Goal: Task Accomplishment & Management: Use online tool/utility

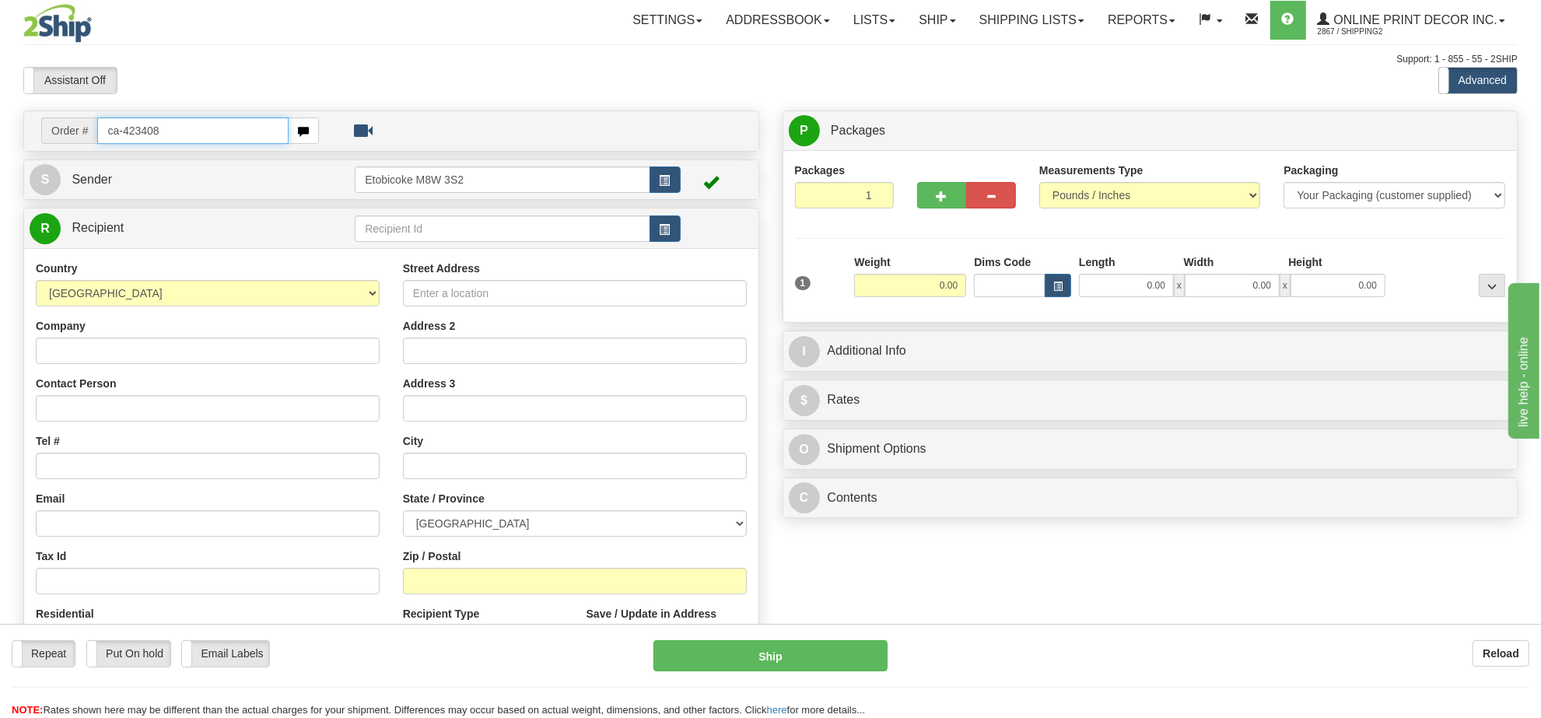
type input "ca-423408"
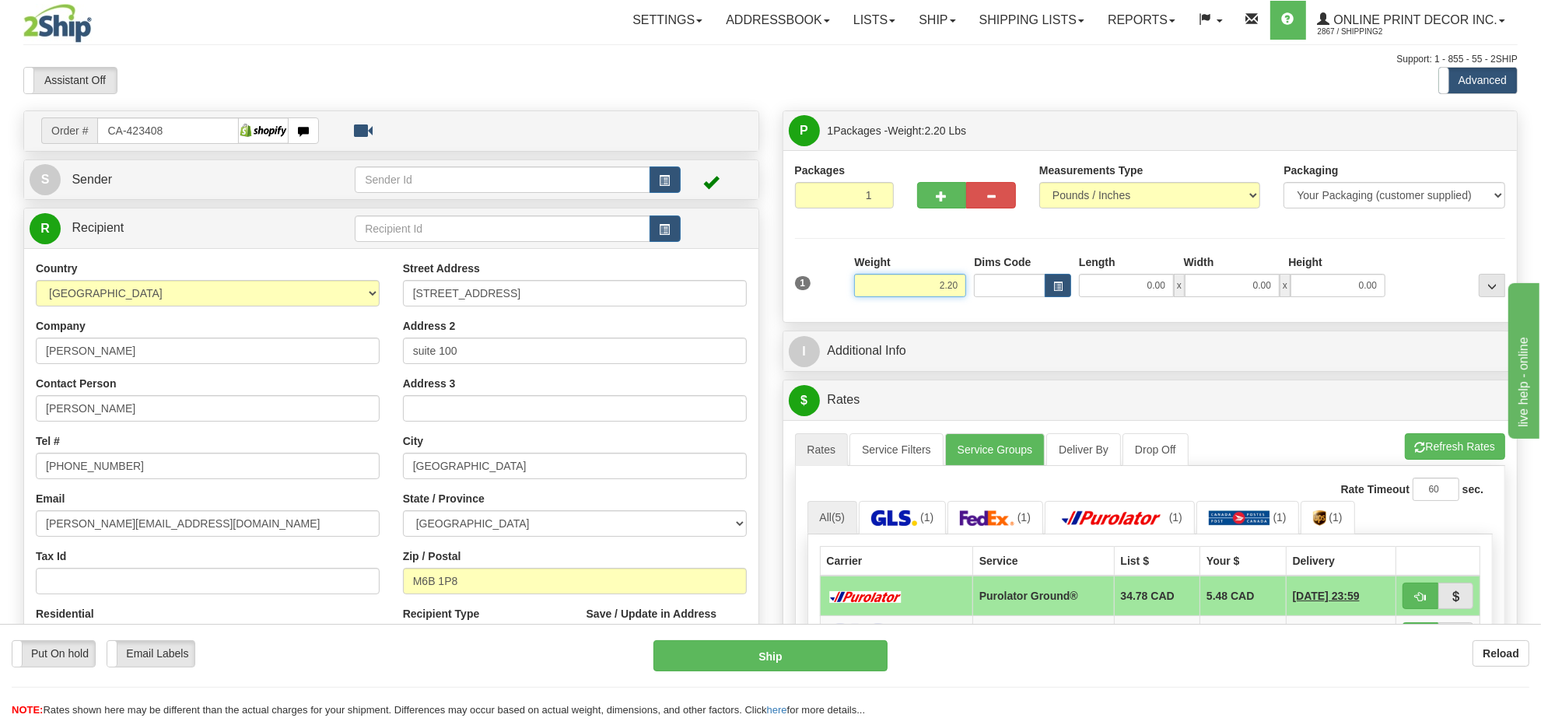
click at [908, 294] on input "2.20" at bounding box center [910, 285] width 112 height 23
click at [909, 294] on input "2.20" at bounding box center [910, 285] width 112 height 23
click at [1060, 288] on span "button" at bounding box center [1057, 286] width 9 height 9
type input "9.00"
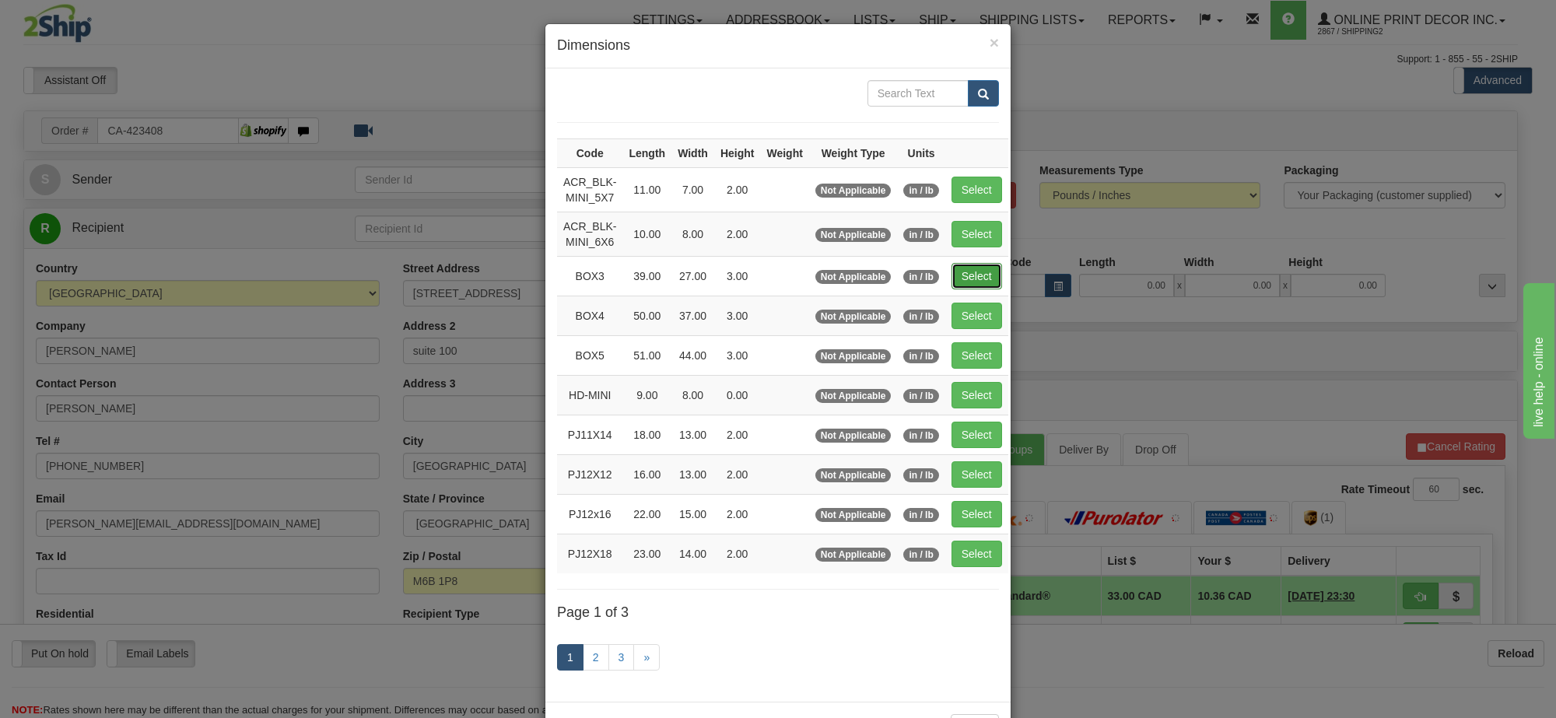
click at [976, 270] on button "Select" at bounding box center [976, 276] width 51 height 26
type input "BOX3"
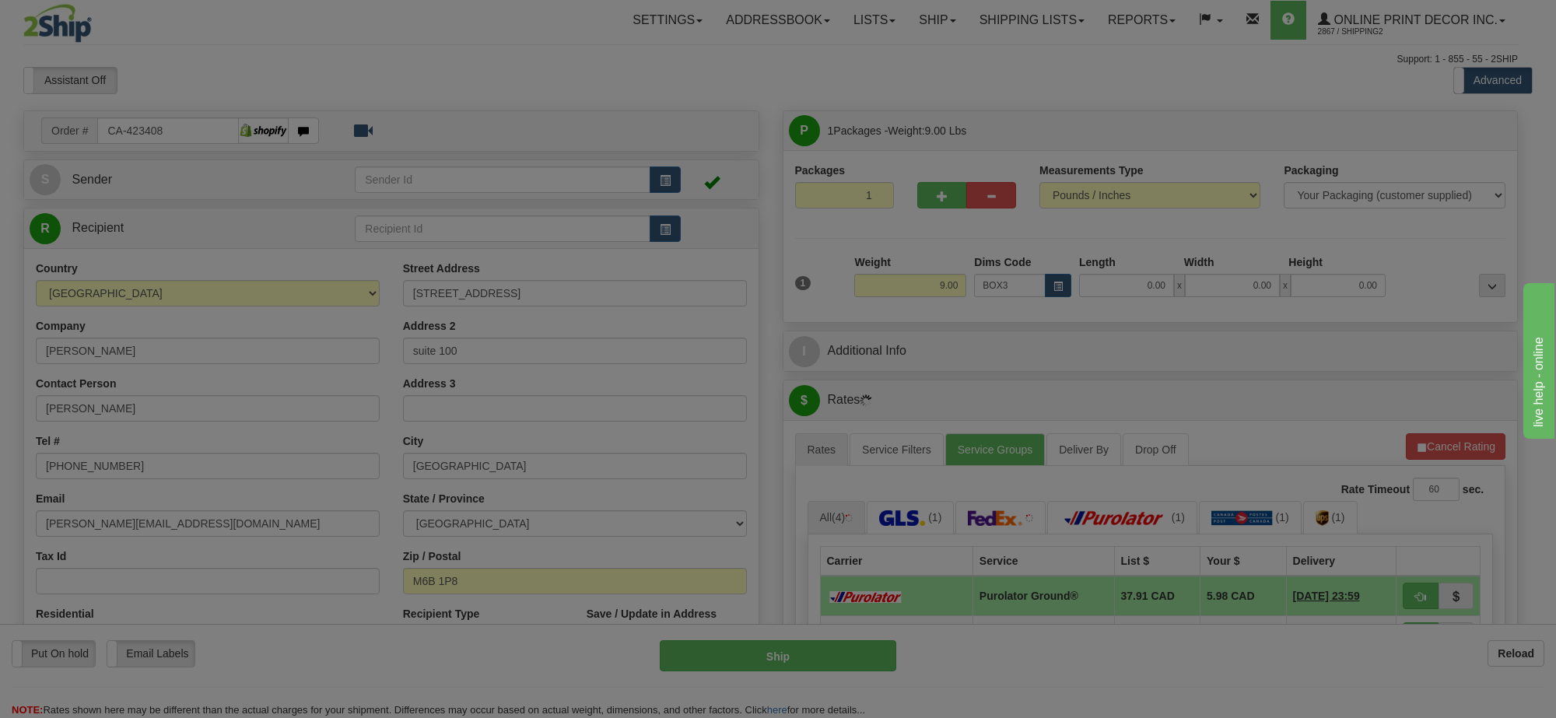
type input "39.00"
type input "27.00"
type input "3.00"
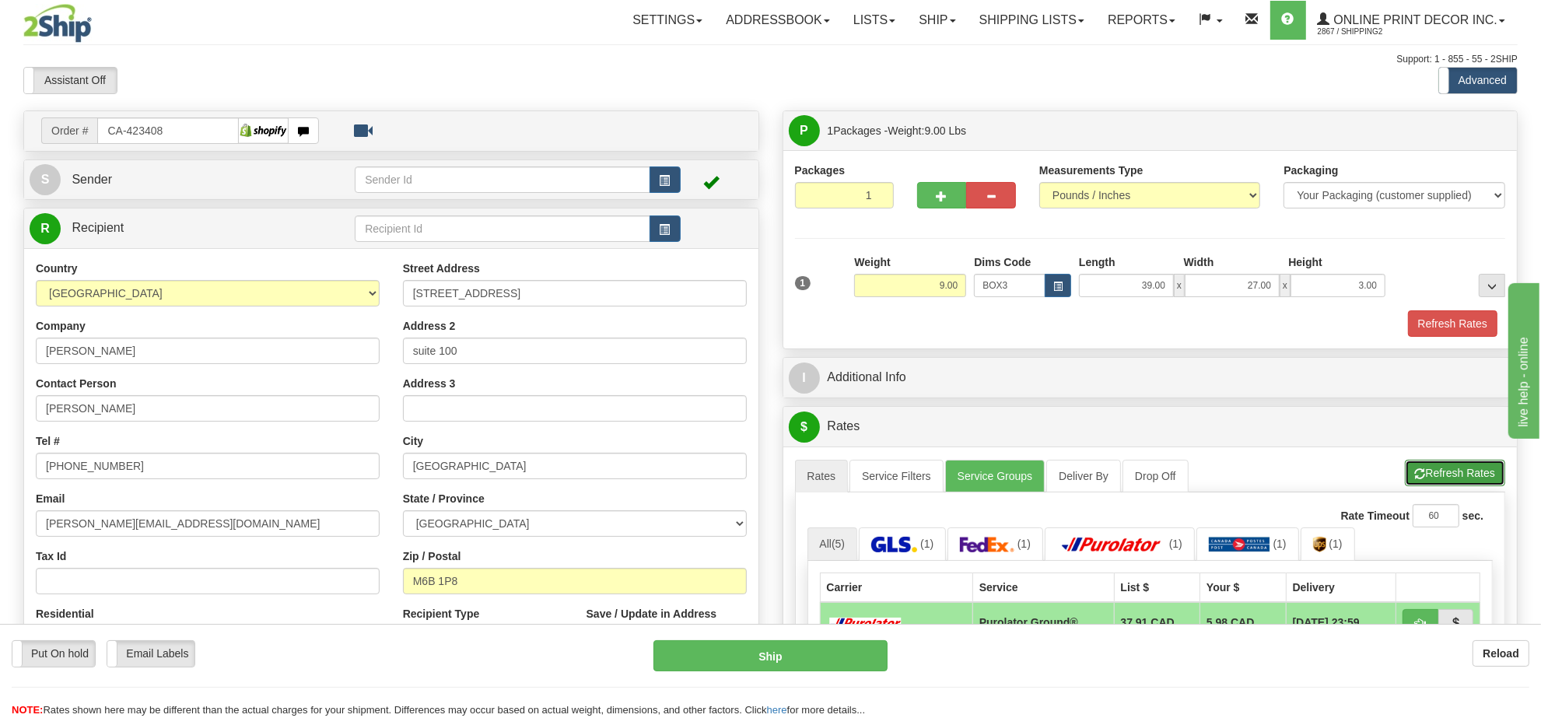
click at [1459, 482] on button "Refresh Rates" at bounding box center [1455, 473] width 100 height 26
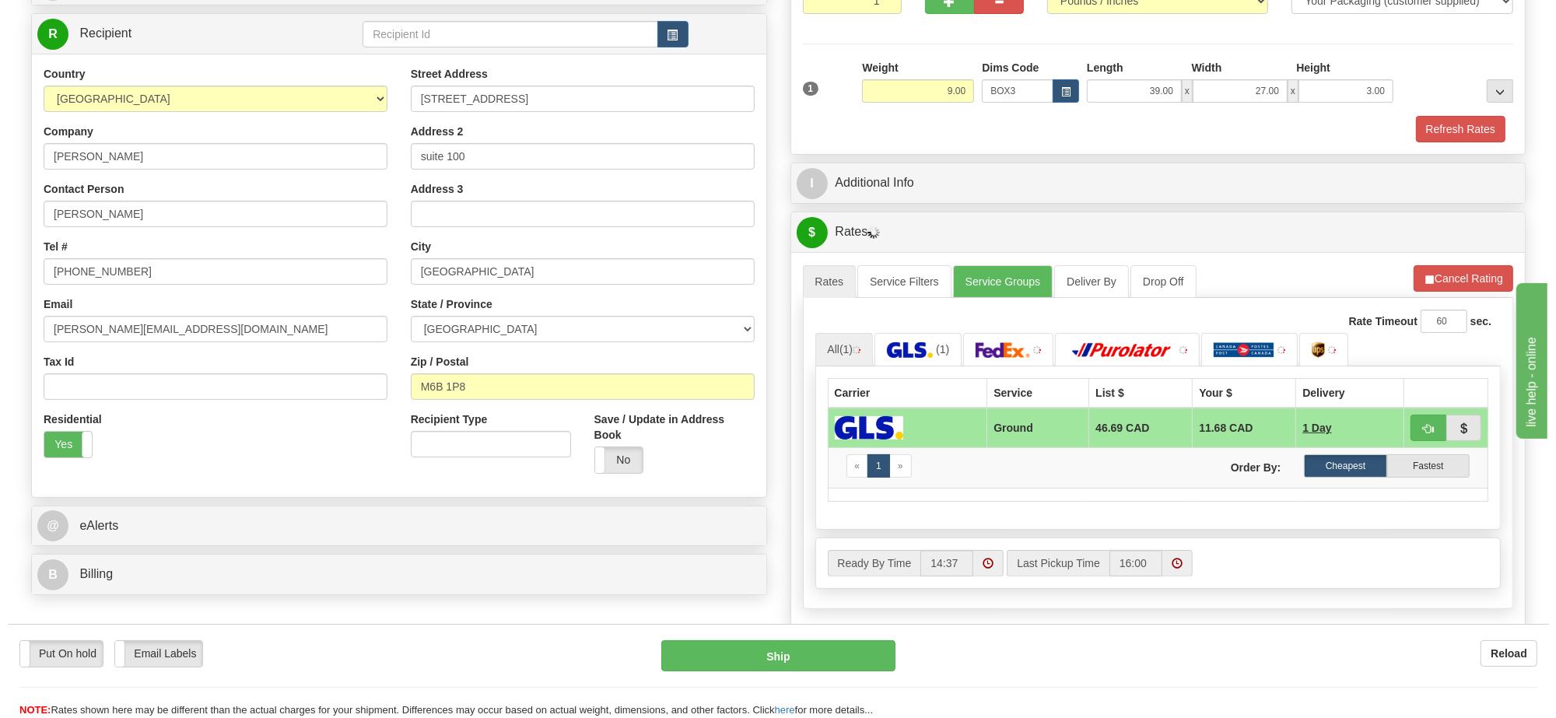
scroll to position [292, 0]
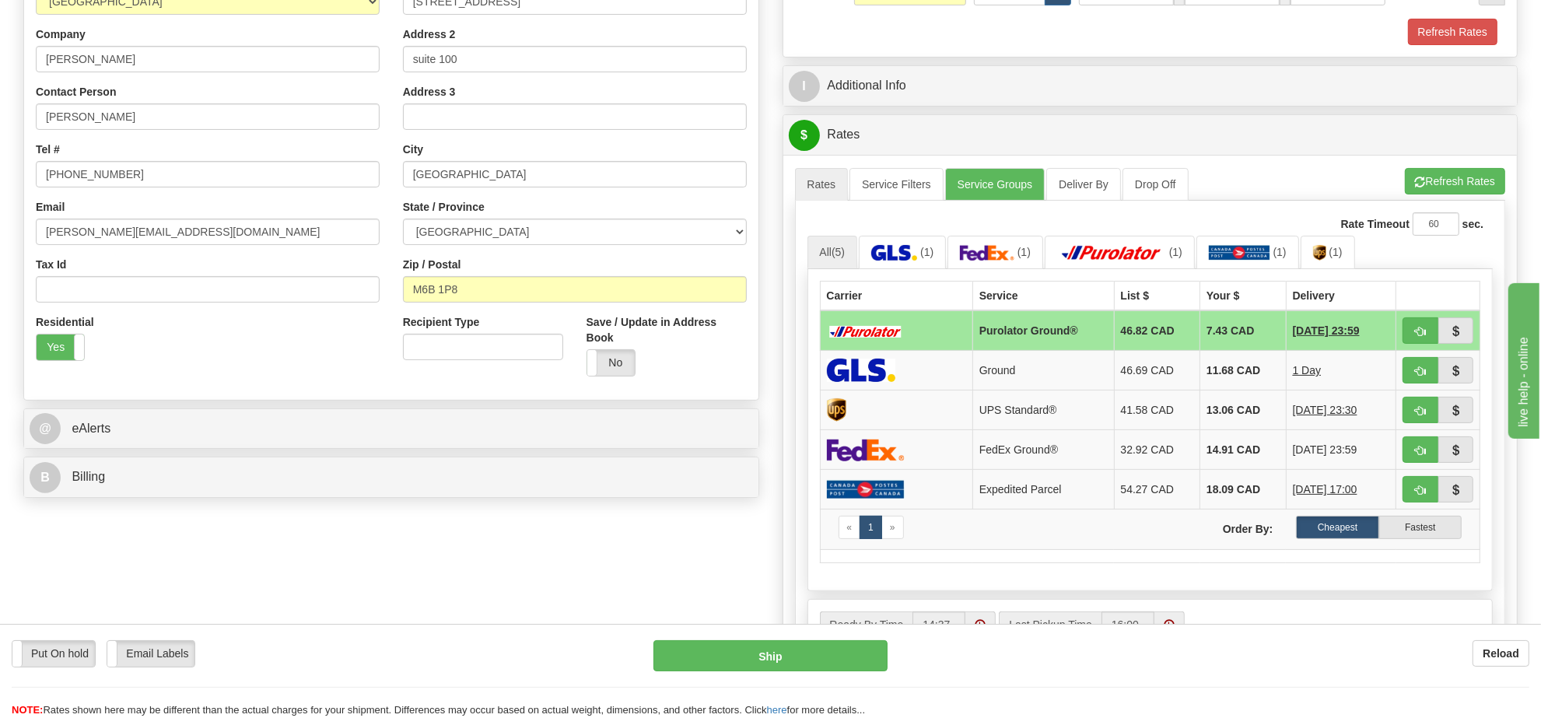
click at [1420, 321] on td at bounding box center [1438, 330] width 84 height 40
click at [1425, 342] on button "button" at bounding box center [1421, 330] width 36 height 26
type input "260"
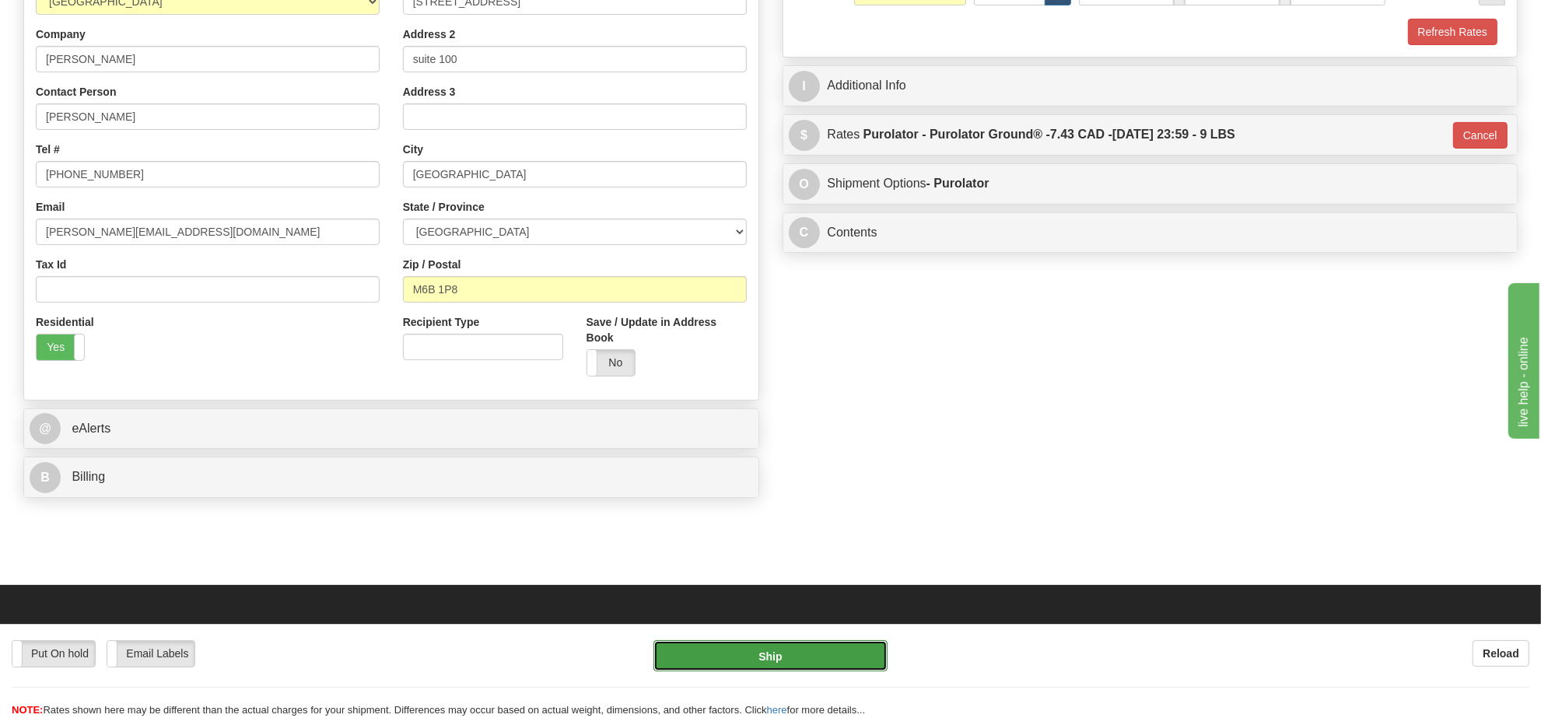
click at [752, 655] on button "Ship" at bounding box center [769, 655] width 233 height 31
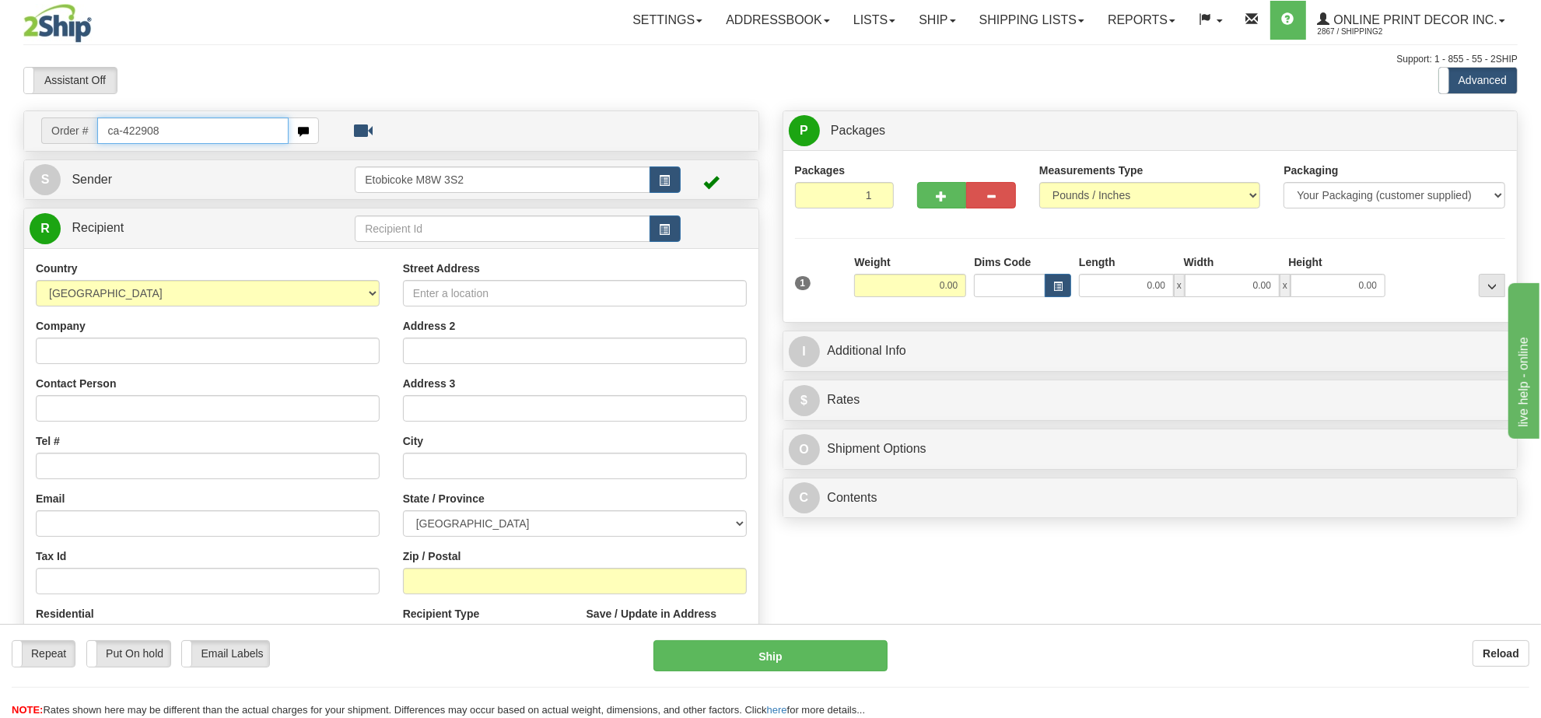
type input "ca-422908"
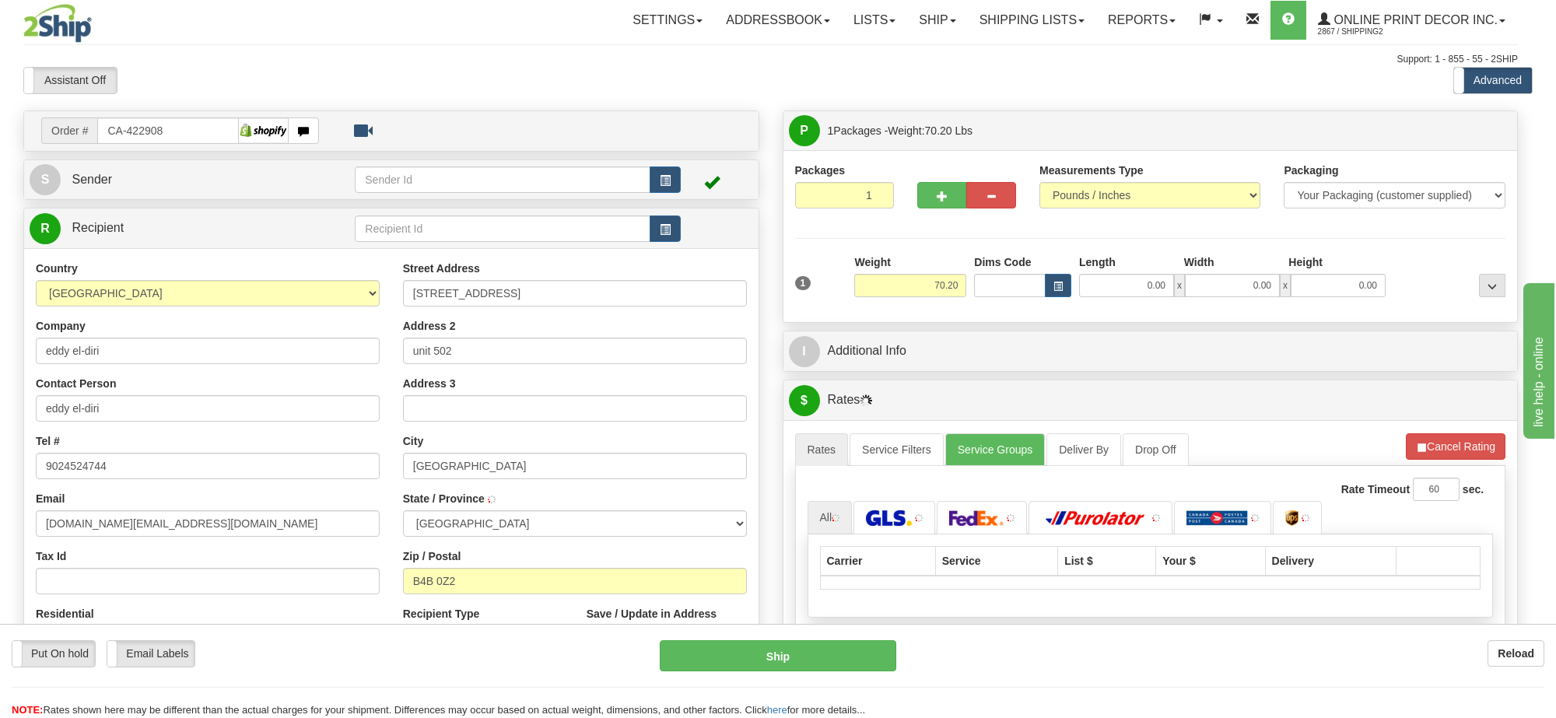
type input "BEDFORD"
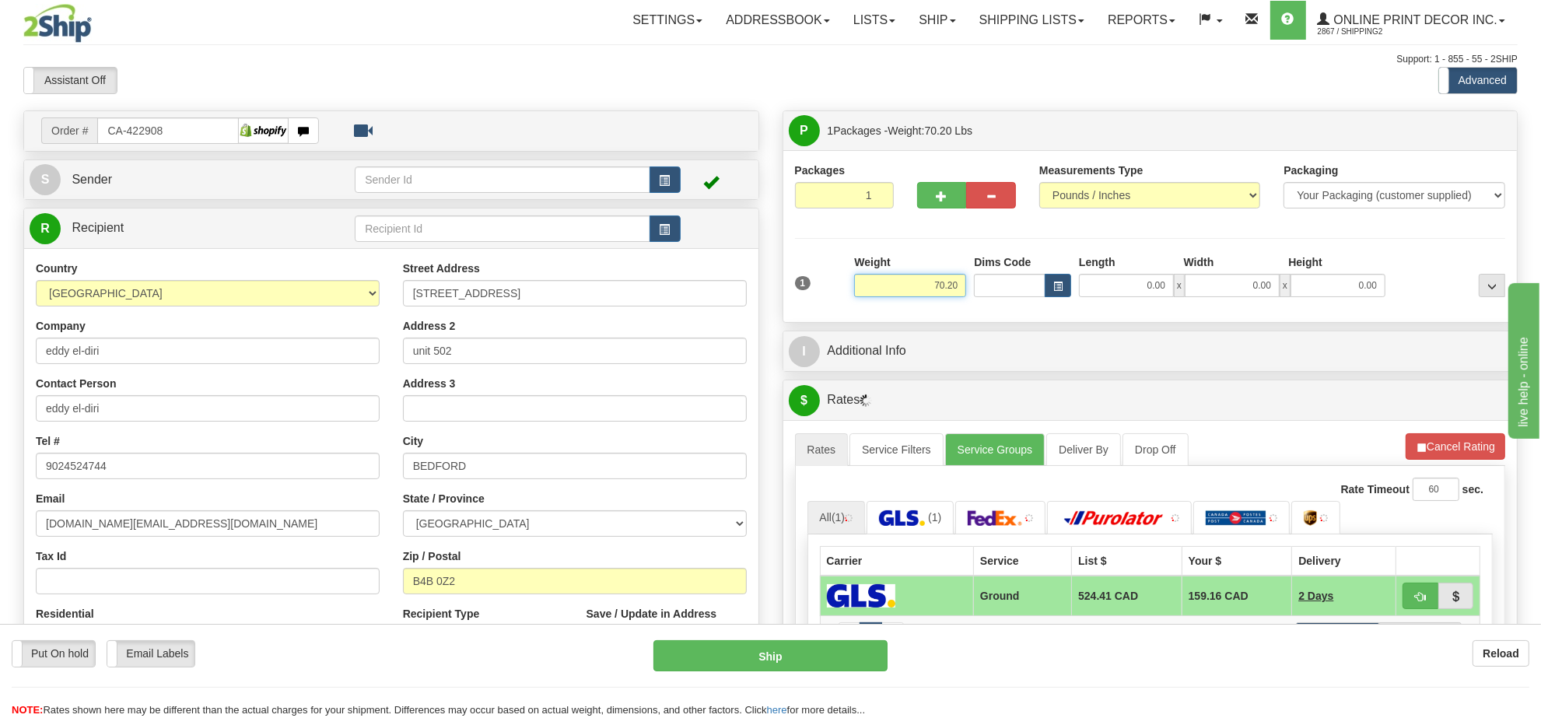
click at [938, 284] on input "70.20" at bounding box center [910, 285] width 112 height 23
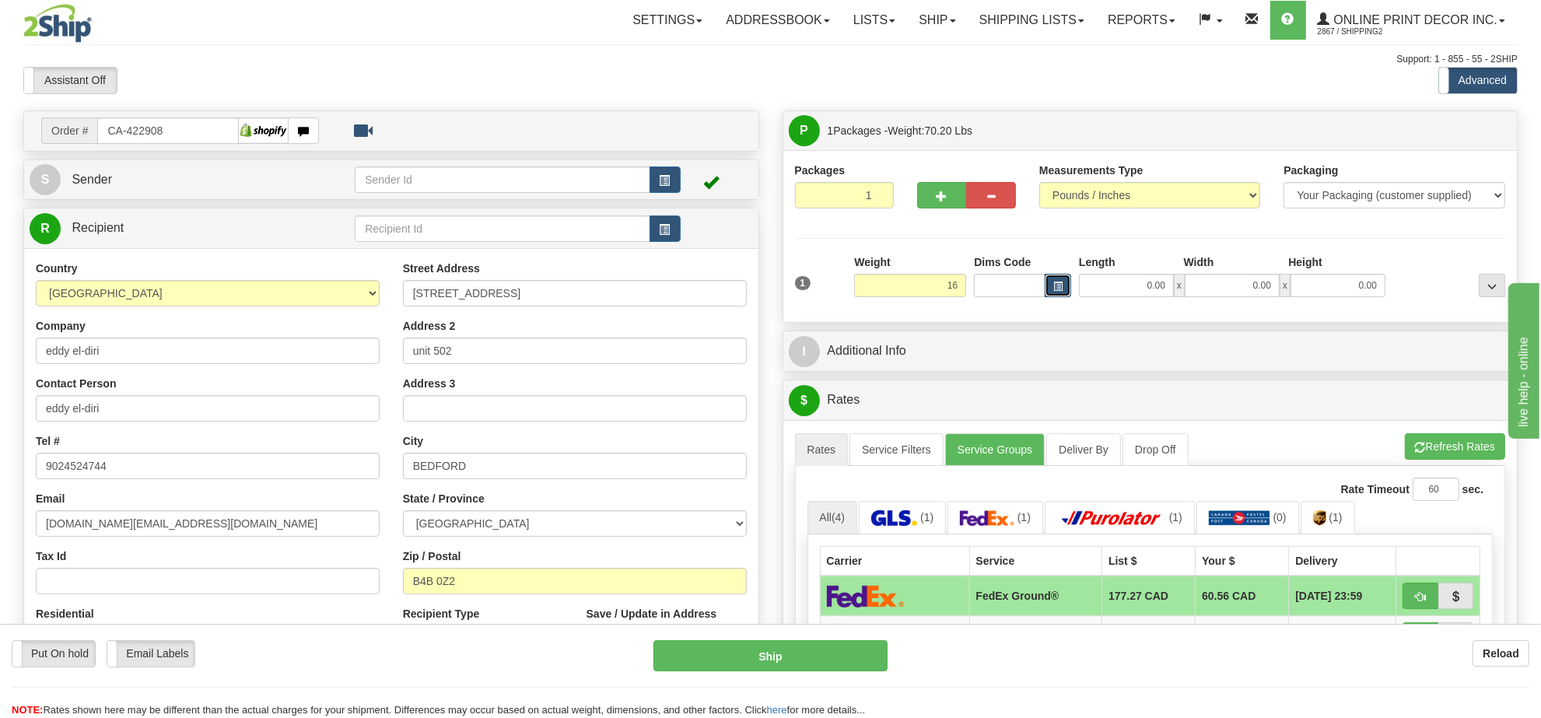
type input "16.00"
click at [1066, 293] on button "button" at bounding box center [1058, 285] width 26 height 23
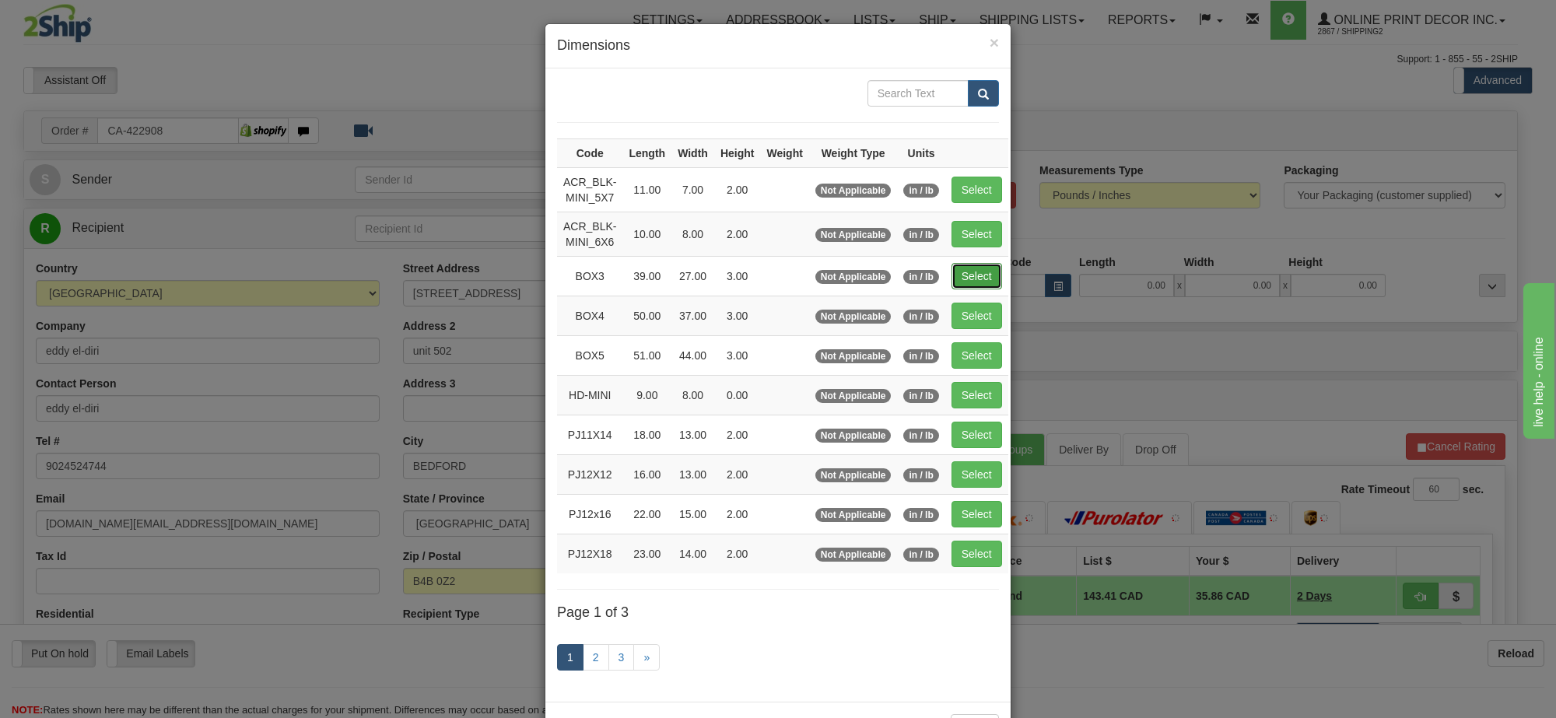
click at [982, 267] on button "Select" at bounding box center [976, 276] width 51 height 26
type input "BOX3"
type input "39.00"
type input "27.00"
type input "3.00"
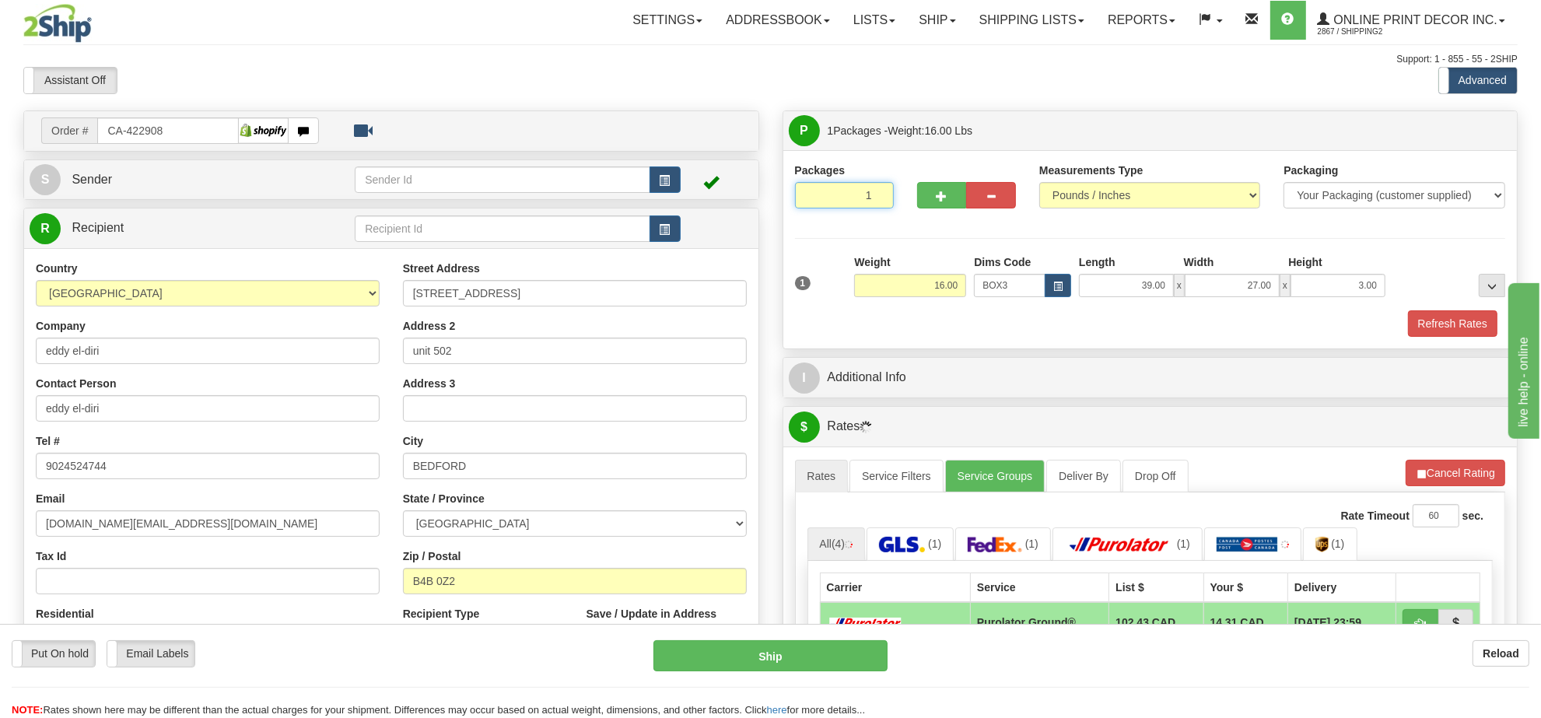
click at [845, 194] on input "1" at bounding box center [844, 195] width 99 height 26
drag, startPoint x: 845, startPoint y: 195, endPoint x: 838, endPoint y: 204, distance: 11.1
click at [844, 195] on input "1" at bounding box center [844, 195] width 99 height 26
type input "5"
radio input "true"
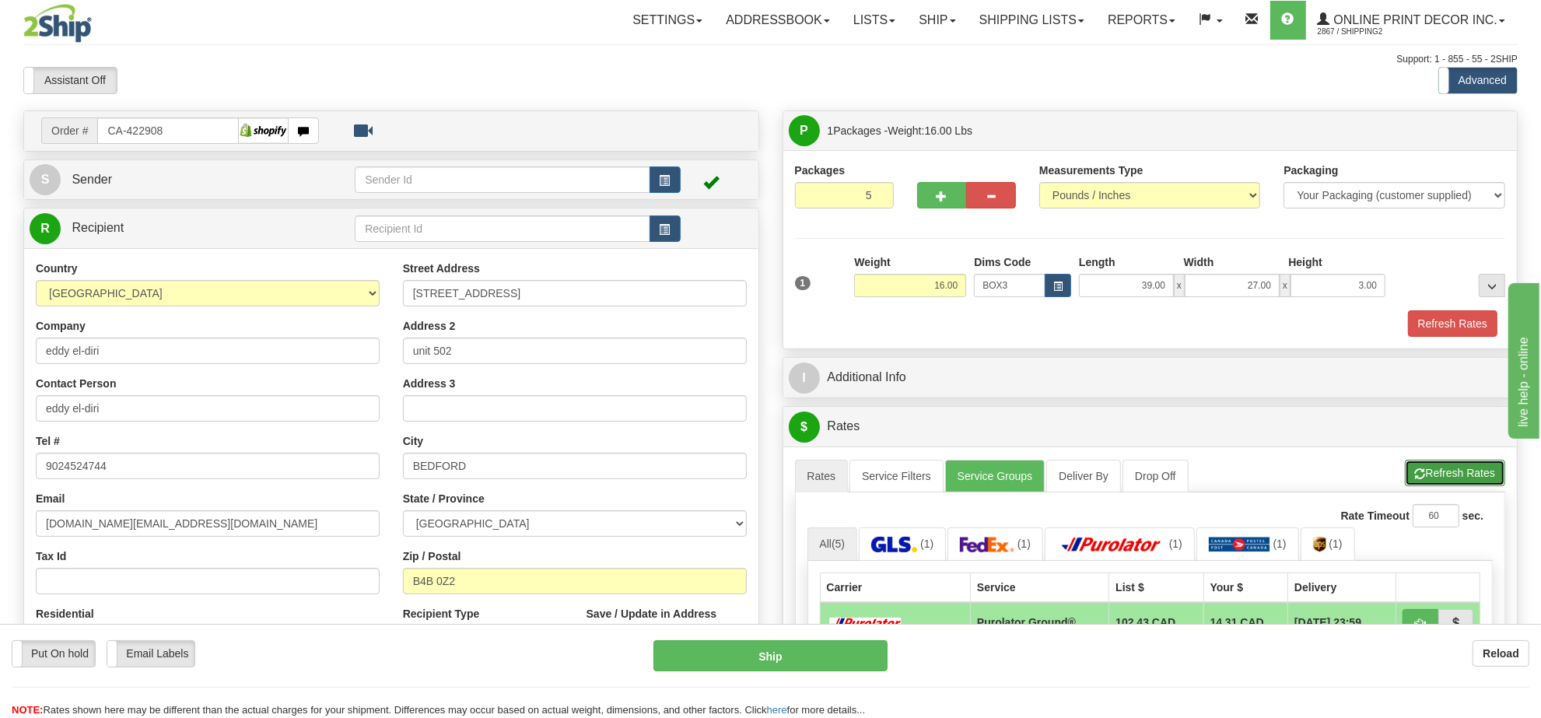
click at [1469, 486] on button "Refresh Rates" at bounding box center [1455, 473] width 100 height 26
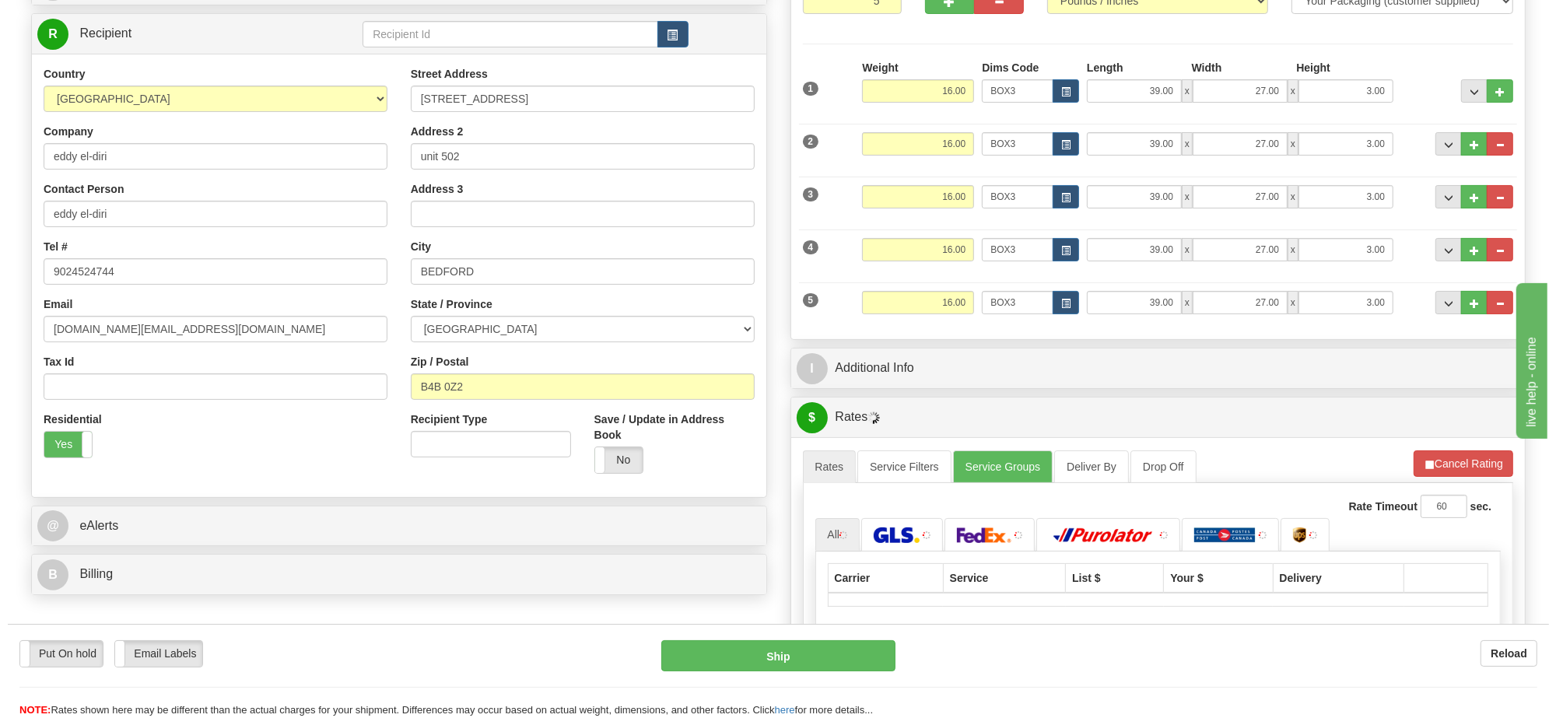
scroll to position [292, 0]
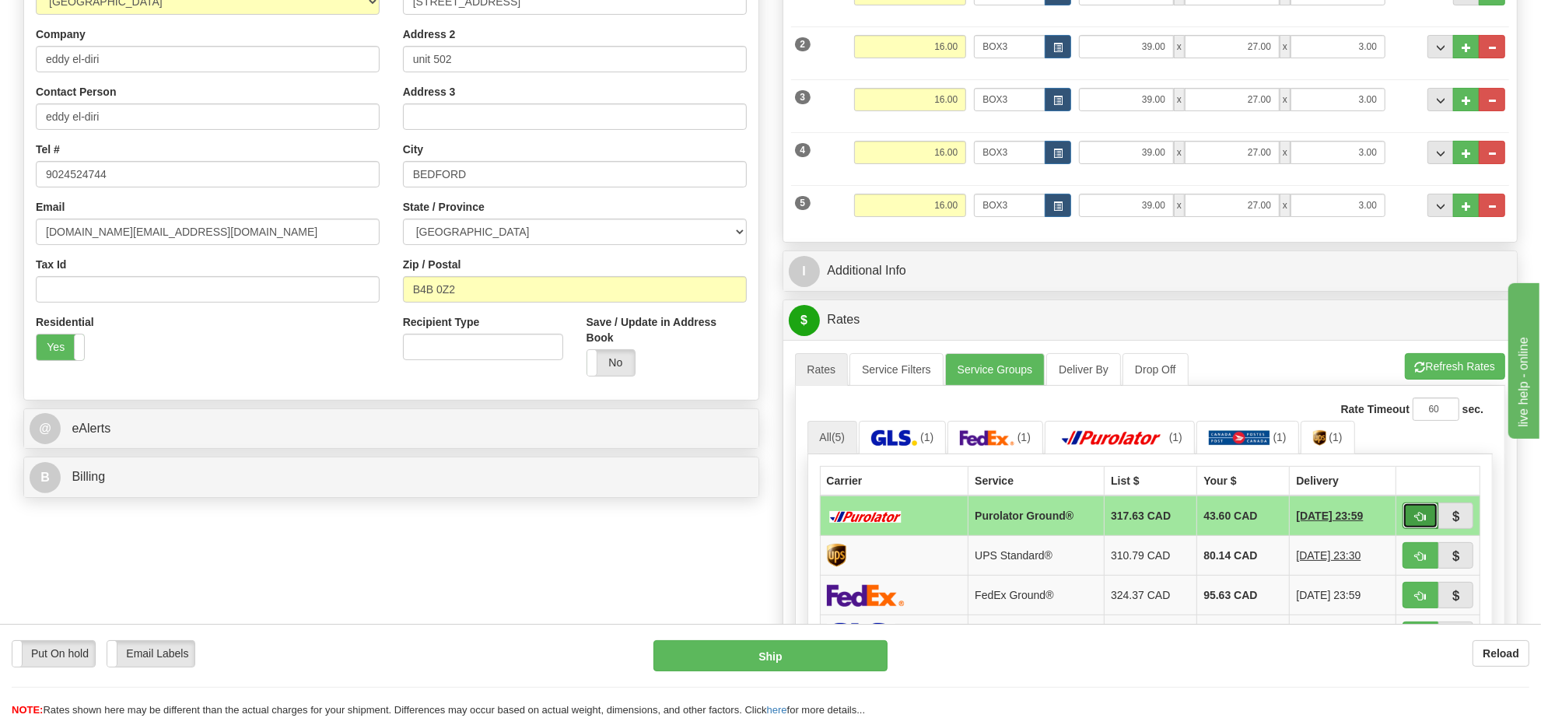
click at [1413, 516] on button "button" at bounding box center [1421, 516] width 36 height 26
type input "260"
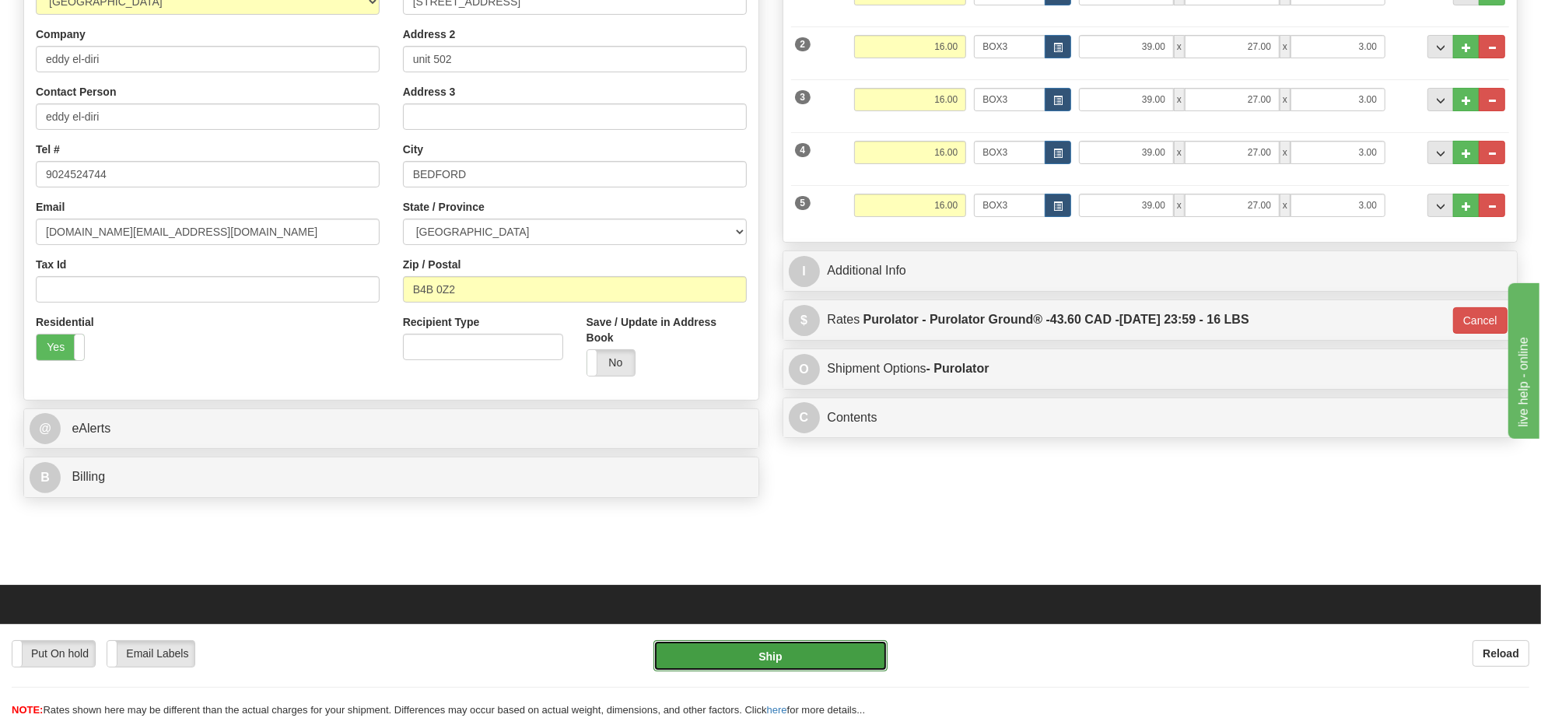
click at [857, 643] on button "Ship" at bounding box center [769, 655] width 233 height 31
